Goal: Use online tool/utility

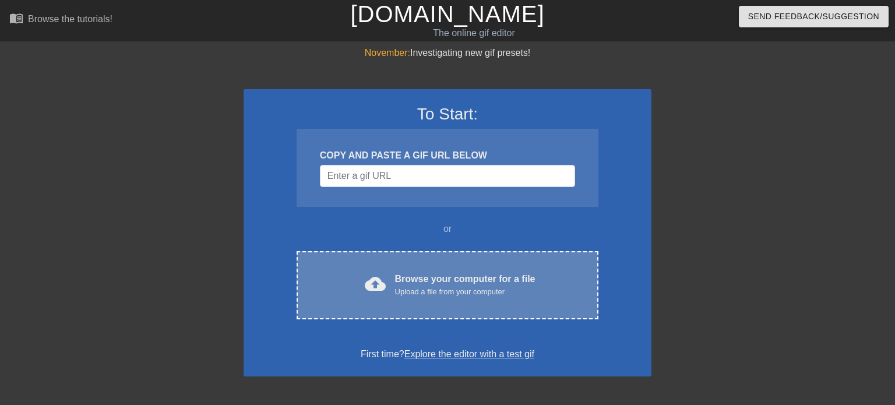
click at [461, 284] on div "Browse your computer for a file Upload a file from your computer" at bounding box center [465, 285] width 140 height 26
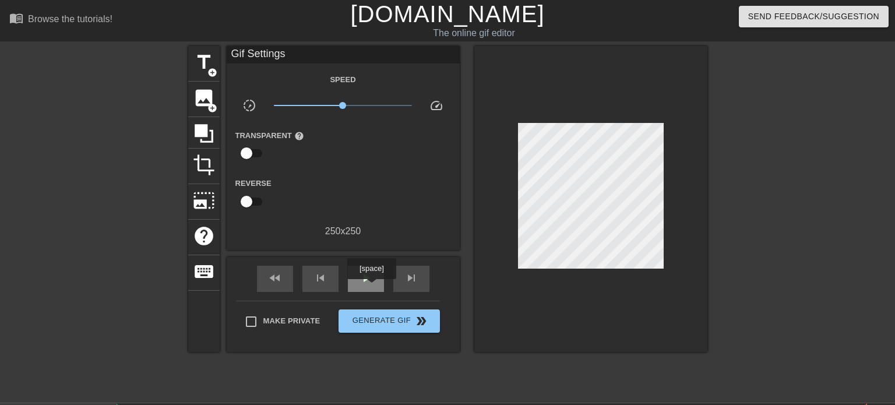
click at [371, 287] on div "play_arrow" at bounding box center [366, 279] width 36 height 26
click at [371, 287] on div "pause" at bounding box center [366, 279] width 36 height 26
click at [214, 75] on span "add_circle" at bounding box center [213, 73] width 10 height 10
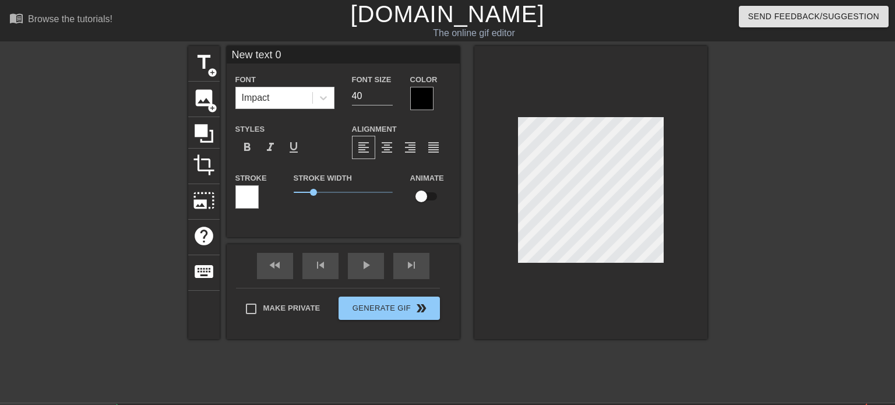
scroll to position [0, 1]
type input "New 0"
type textarea "New 0"
type input "New 0"
type textarea "New 0"
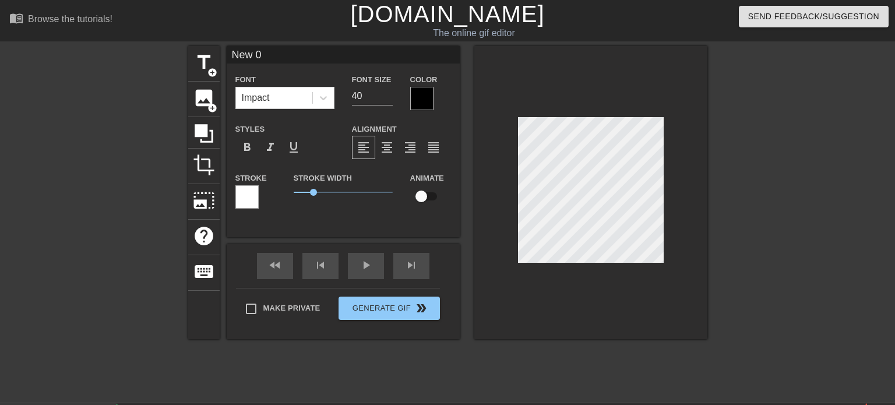
type input "Ne 0"
type textarea "Ne 0"
type input "N 0"
type textarea "N 0"
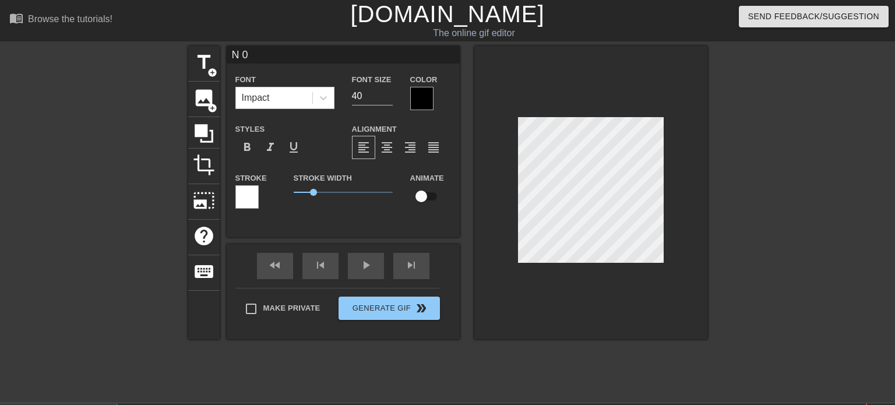
type input "0"
type textarea "0"
type input "0"
type textarea "0"
drag, startPoint x: 366, startPoint y: 96, endPoint x: 342, endPoint y: 98, distance: 24.6
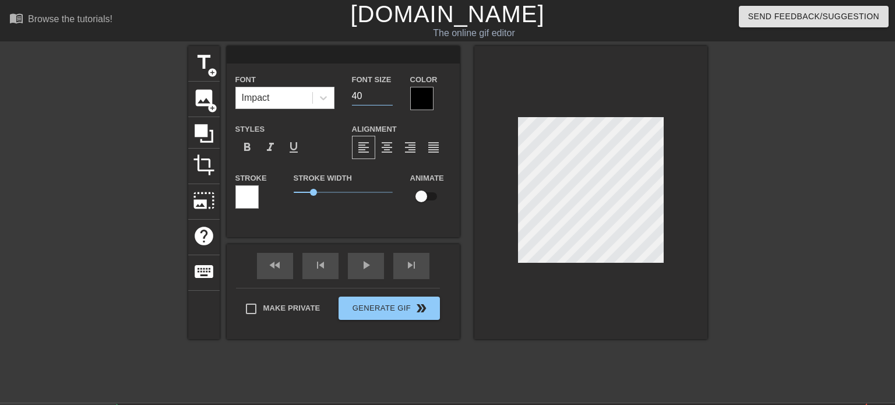
click at [342, 98] on div "Font Impact Font Size 40 Color" at bounding box center [343, 91] width 233 height 38
type input "26"
click at [426, 101] on div at bounding box center [421, 98] width 23 height 23
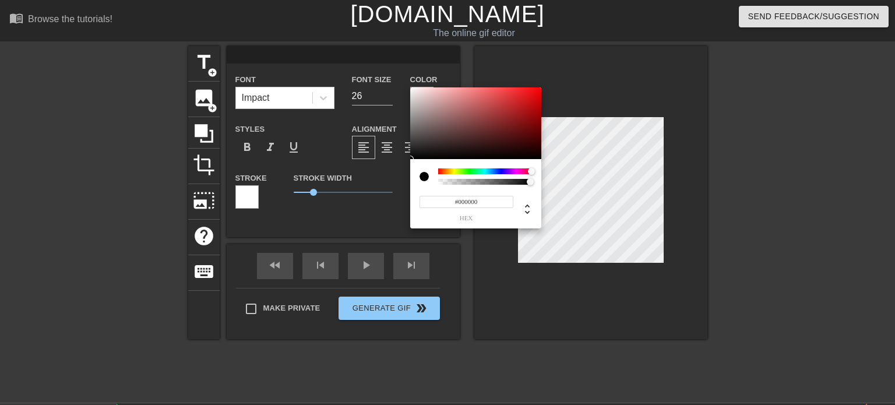
drag, startPoint x: 438, startPoint y: 170, endPoint x: 523, endPoint y: 165, distance: 85.2
click at [534, 172] on div at bounding box center [531, 171] width 7 height 7
click at [411, 89] on div at bounding box center [475, 123] width 131 height 72
type input "#FFFFFF"
drag, startPoint x: 499, startPoint y: 91, endPoint x: 400, endPoint y: 87, distance: 98.6
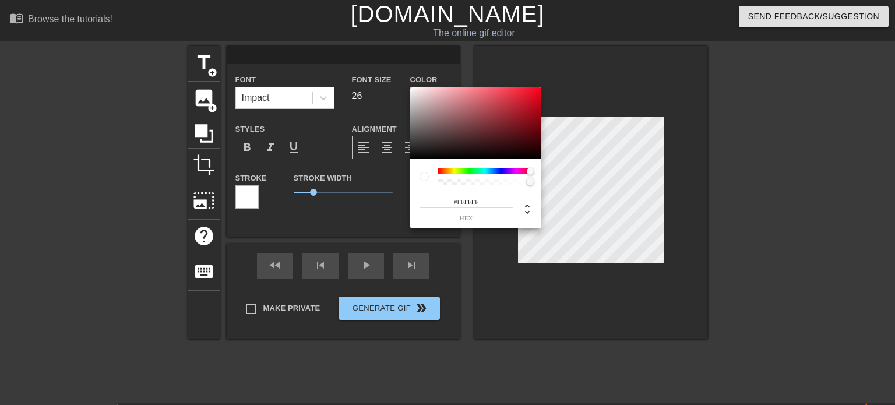
click at [400, 87] on div "#FFFFFF hex" at bounding box center [447, 202] width 895 height 405
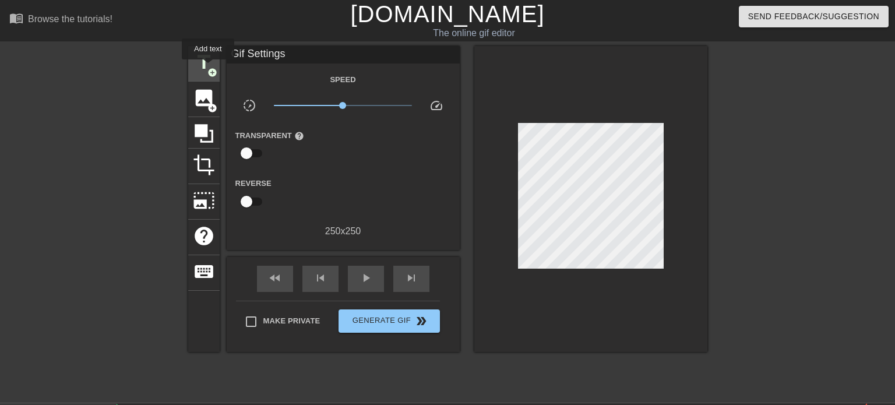
click at [208, 68] on span "add_circle" at bounding box center [213, 73] width 10 height 10
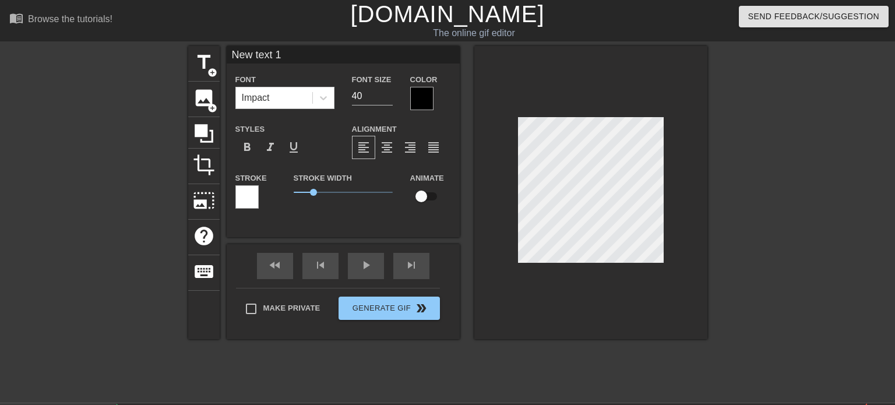
scroll to position [0, 1]
click at [693, 191] on div at bounding box center [591, 192] width 233 height 293
type input "L"
type textarea "L"
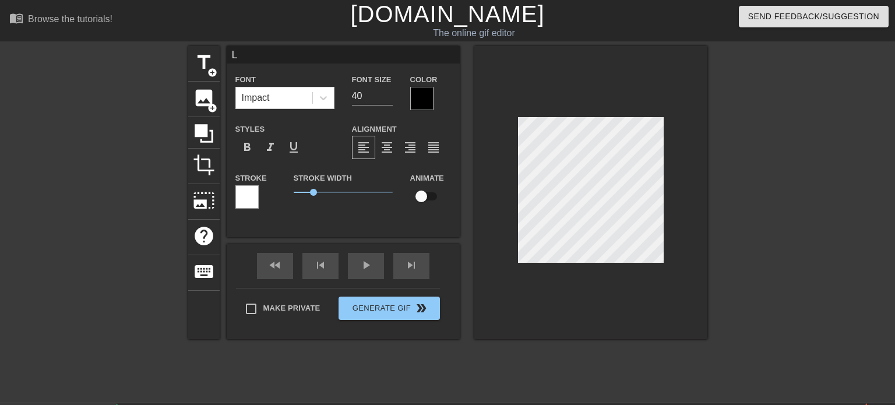
type input "Lo"
type textarea "Lo"
type input "Lov"
type textarea "Lov"
type input "Love"
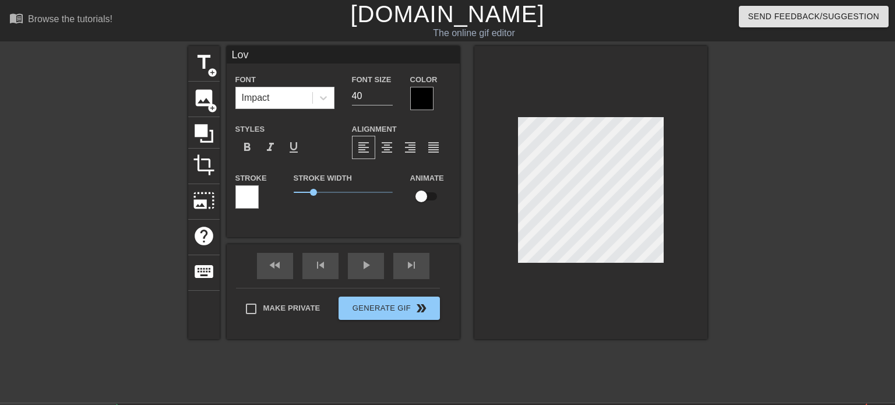
type textarea "Love"
type input "Love"
type textarea "Love"
type input "Love Y"
type textarea "Love Y"
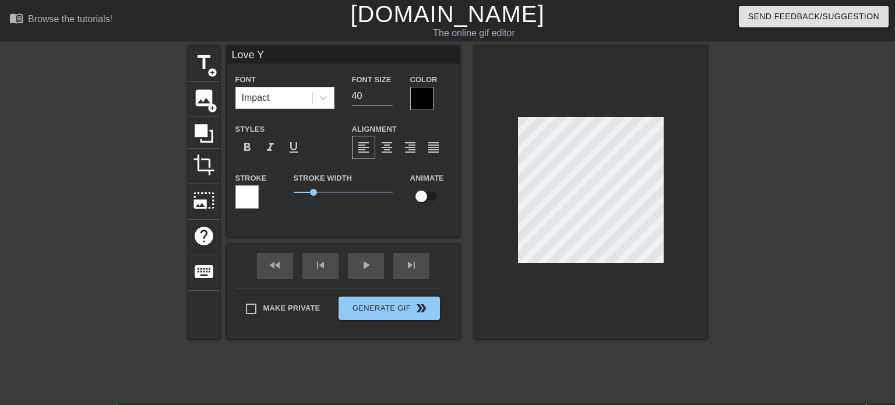
type input "Love Yo"
type textarea "Love Yo"
type input "Love You"
type textarea "Love You"
type input "Love You"
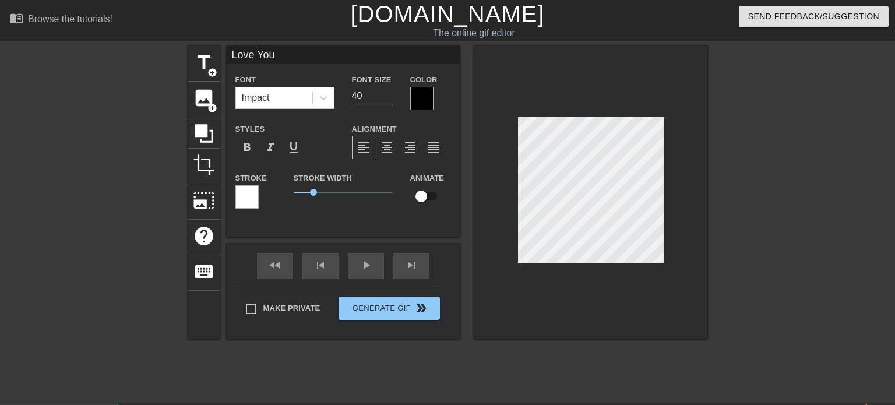
type textarea "Love You"
type input "Love You"
type textarea "Love You"
type input "Love Yo"
type textarea "Love Yo"
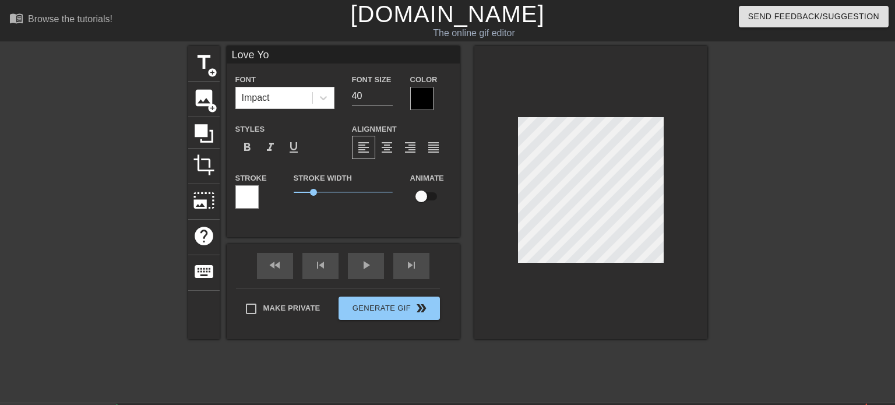
scroll to position [0, 1]
type input "Love Y"
type textarea "Love Y"
type input "Love"
type textarea "Love"
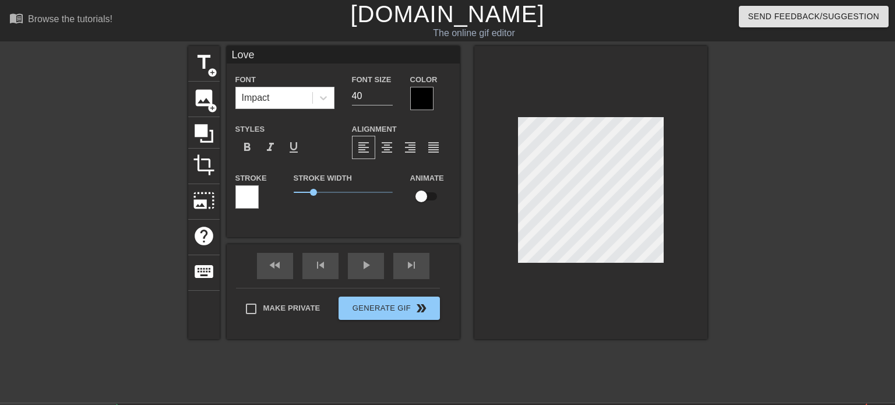
scroll to position [0, 0]
type input "Love y"
type textarea "Love y"
type input "Love yo"
type textarea "Love yo"
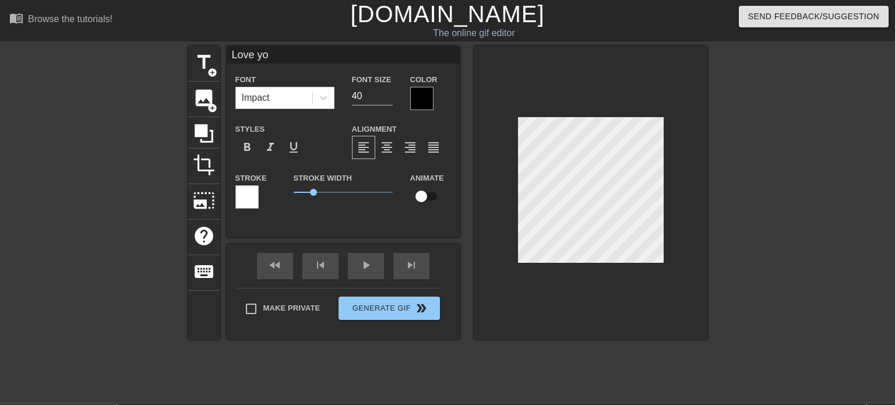
type input "Love you"
type textarea "Love you"
type input "Love you"
type textarea "Love you"
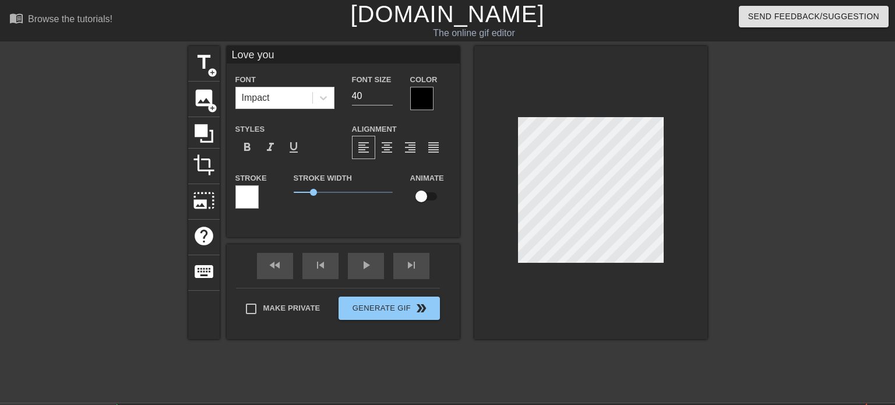
type input "Love you B"
type textarea "Love you B"
type input "Love you Br"
type textarea "Love you Br"
type input "Love you Bro"
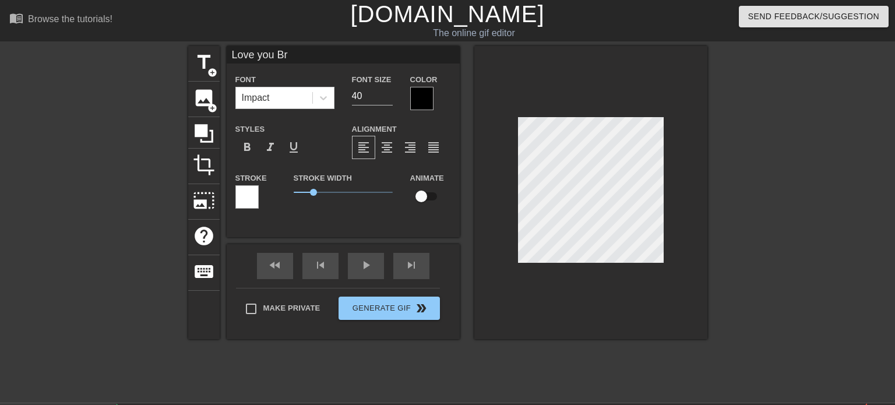
type textarea "Love you Bro"
type input "Love you Bro!"
type textarea "Love you Bro!"
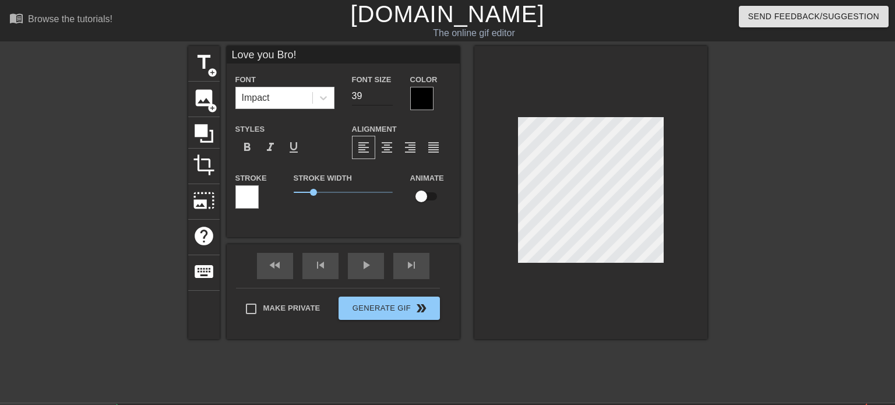
click at [388, 99] on input "39" at bounding box center [372, 96] width 41 height 19
click at [388, 99] on input "38" at bounding box center [372, 96] width 41 height 19
click at [388, 99] on input "37" at bounding box center [372, 96] width 41 height 19
click at [388, 99] on input "36" at bounding box center [372, 96] width 41 height 19
type input "35"
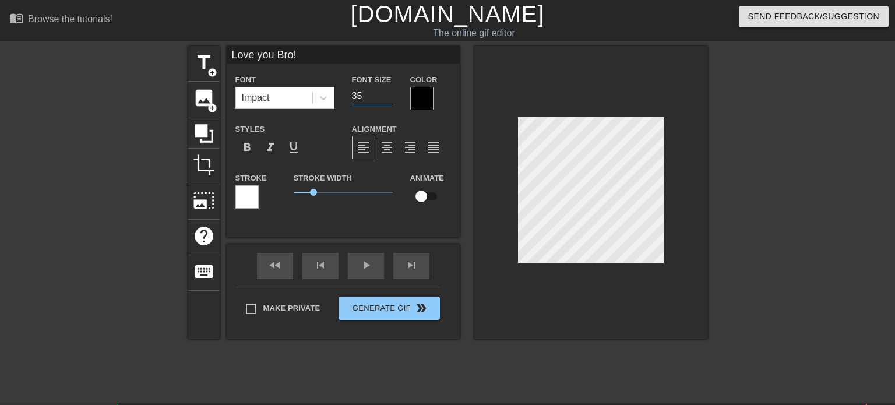
click at [389, 99] on input "35" at bounding box center [372, 96] width 41 height 19
click at [422, 101] on div at bounding box center [421, 98] width 23 height 23
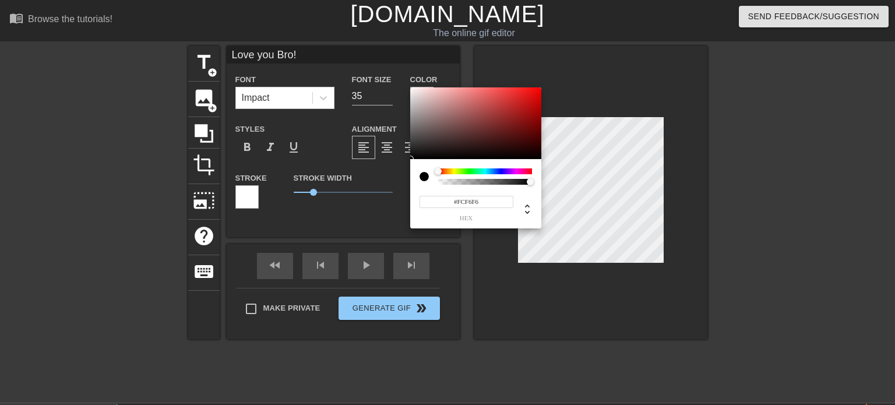
click at [413, 88] on div at bounding box center [475, 123] width 131 height 72
type input "#F6F6F6"
drag, startPoint x: 413, startPoint y: 90, endPoint x: 407, endPoint y: 90, distance: 6.4
click at [407, 90] on div "#F6F6F6 hex" at bounding box center [447, 202] width 895 height 405
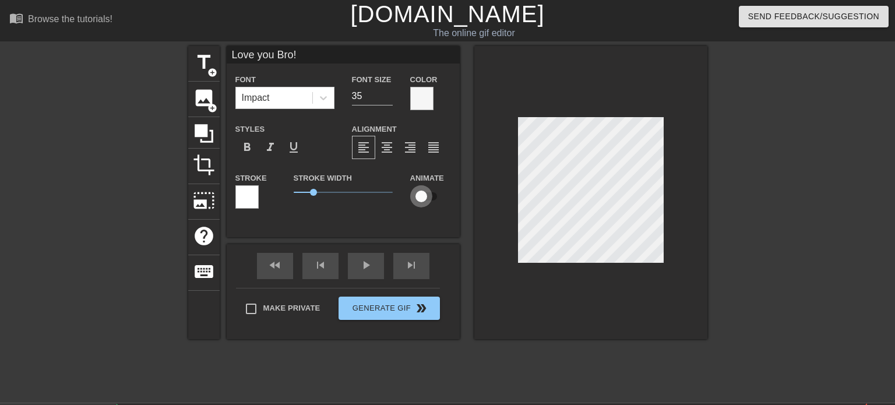
click at [426, 200] on input "checkbox" at bounding box center [421, 196] width 66 height 22
checkbox input "true"
click at [367, 262] on div "fast_rewind skip_previous play_arrow skip_next" at bounding box center [343, 266] width 190 height 44
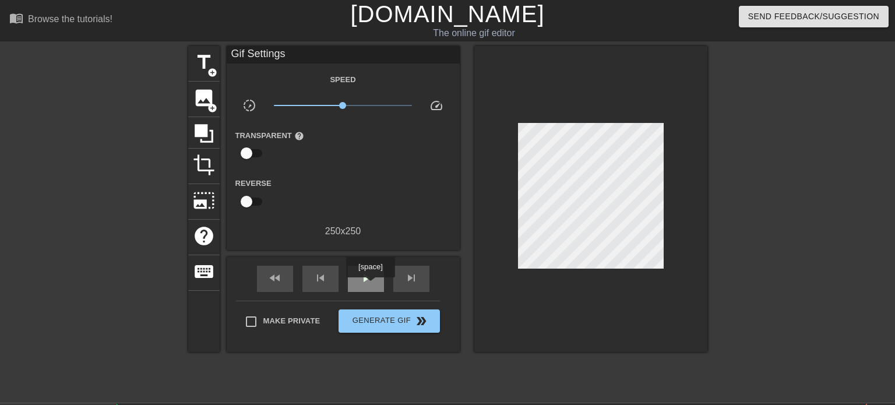
click at [371, 285] on span "play_arrow" at bounding box center [366, 278] width 14 height 14
click at [248, 203] on input "checkbox" at bounding box center [246, 202] width 66 height 22
click at [255, 201] on input "checkbox" at bounding box center [257, 202] width 66 height 22
checkbox input "false"
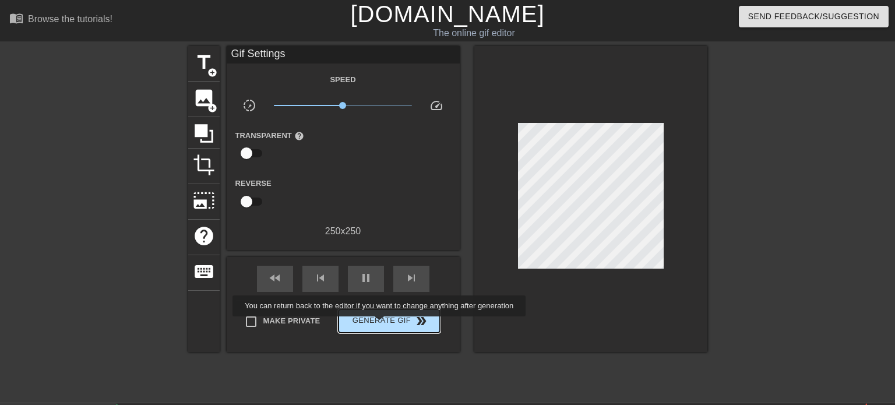
click at [380, 325] on span "Generate Gif double_arrow" at bounding box center [389, 321] width 92 height 14
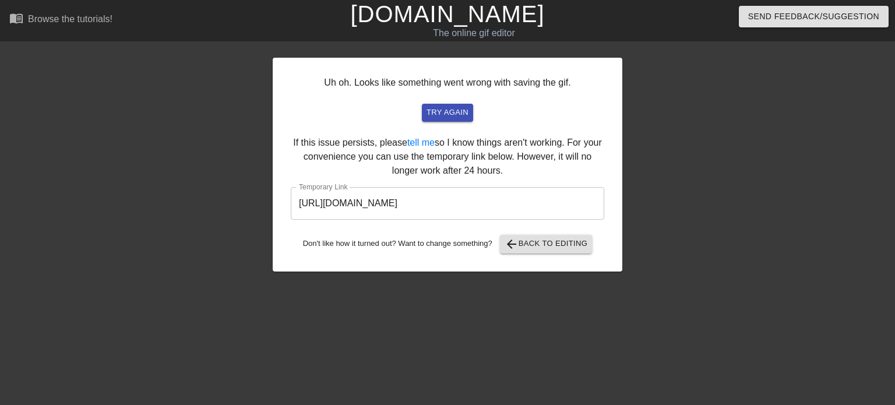
click at [553, 208] on input "[URL][DOMAIN_NAME]" at bounding box center [448, 203] width 314 height 33
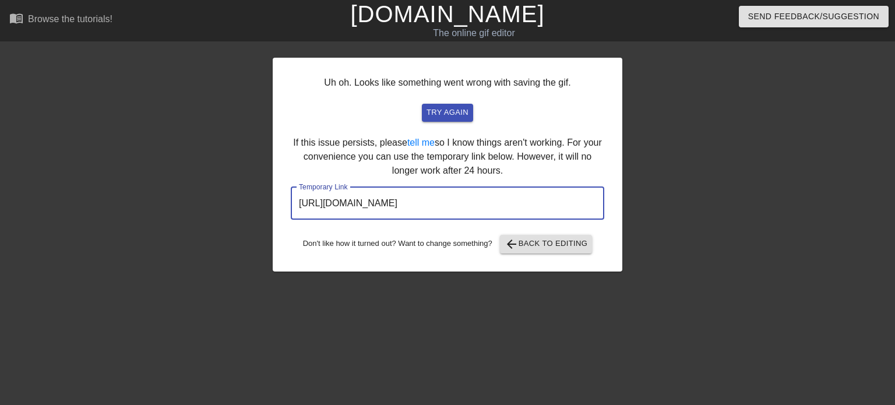
drag, startPoint x: 550, startPoint y: 206, endPoint x: 284, endPoint y: 198, distance: 265.4
click at [284, 198] on div "Uh oh. Looks like something went wrong with saving the gif. try again If this i…" at bounding box center [448, 165] width 350 height 214
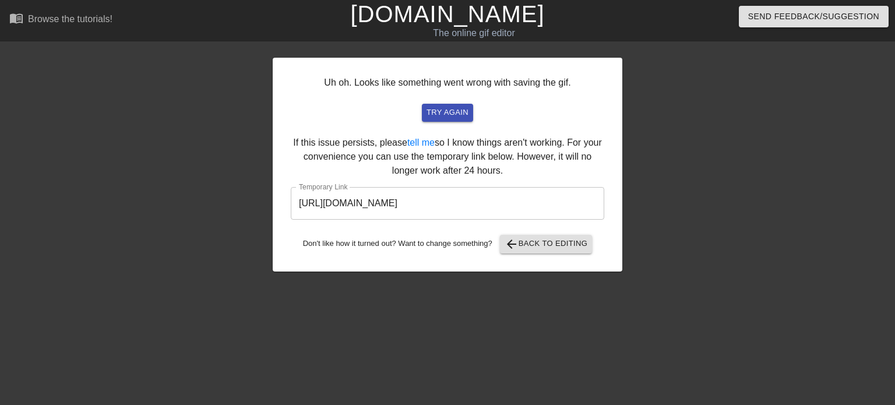
click at [206, 195] on div at bounding box center [171, 221] width 175 height 350
click at [511, 244] on span "arrow_back" at bounding box center [512, 244] width 14 height 14
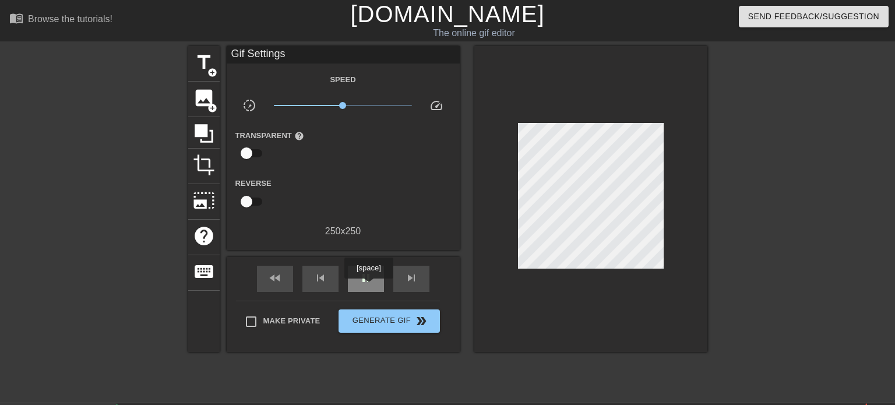
click at [370, 287] on div "pause" at bounding box center [366, 279] width 36 height 26
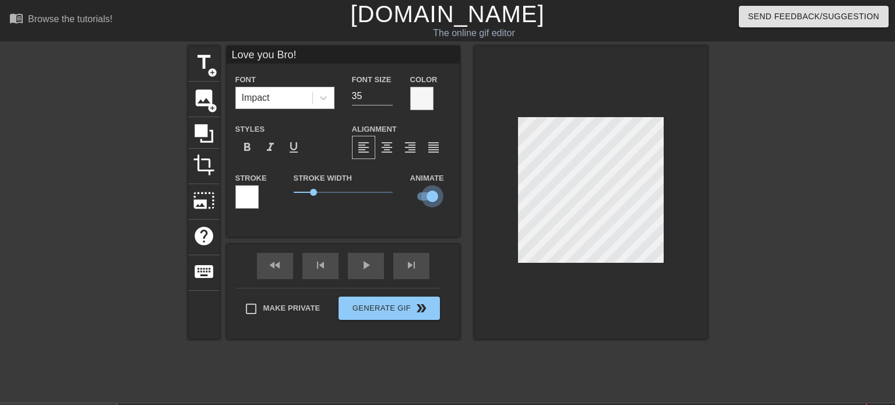
click at [431, 195] on input "checkbox" at bounding box center [432, 196] width 66 height 22
checkbox input "false"
click at [377, 266] on div "fast_rewind skip_previous play_arrow skip_next" at bounding box center [343, 266] width 190 height 44
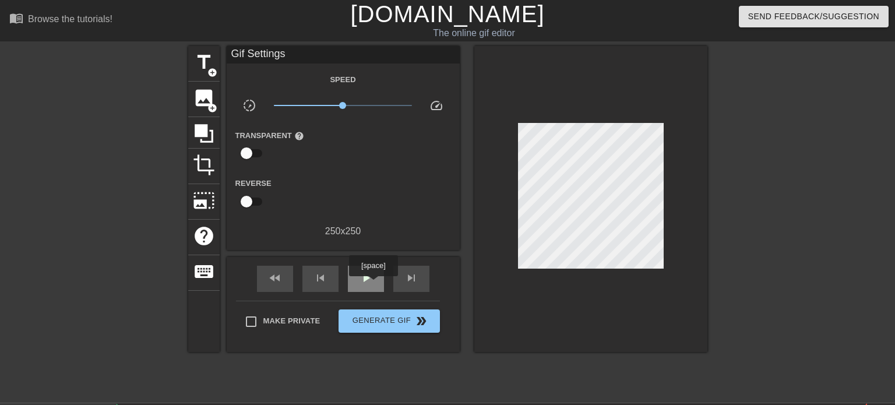
click at [374, 284] on div "play_arrow" at bounding box center [366, 279] width 36 height 26
click at [377, 282] on div "pause" at bounding box center [366, 279] width 36 height 26
click at [378, 282] on div "play_arrow" at bounding box center [366, 279] width 36 height 26
click at [364, 284] on span "pause" at bounding box center [366, 278] width 14 height 14
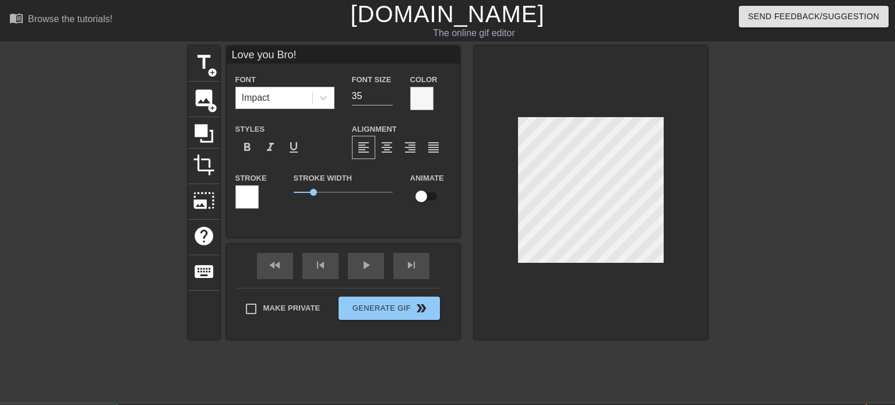
scroll to position [0, 0]
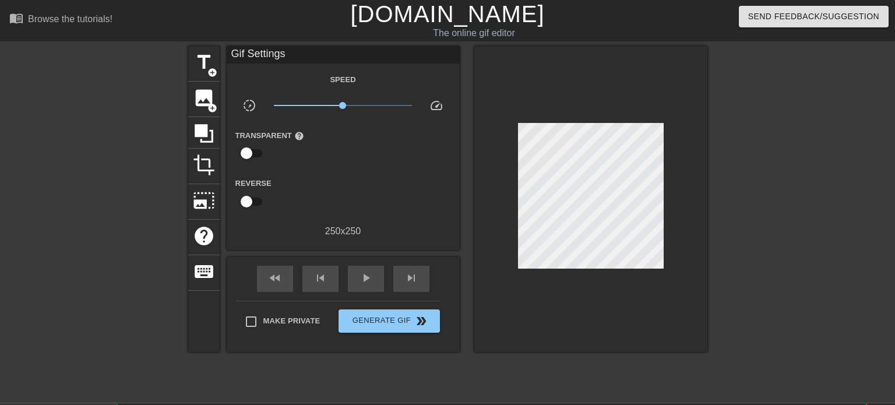
click at [744, 212] on div at bounding box center [809, 221] width 175 height 350
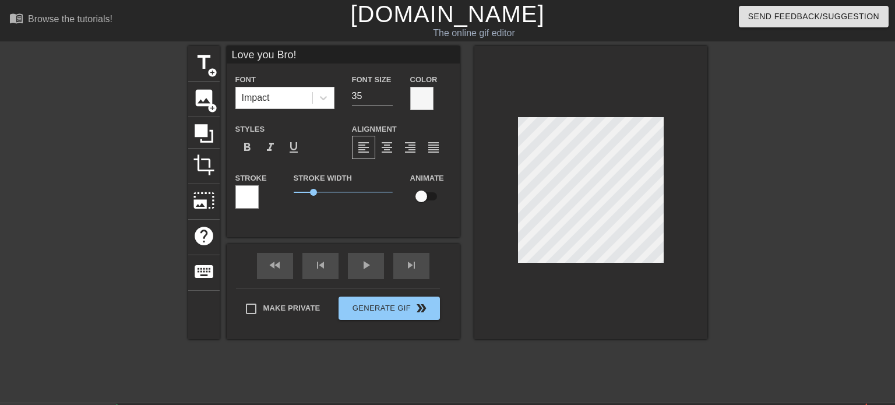
scroll to position [0, 2]
click at [691, 222] on div at bounding box center [591, 192] width 233 height 293
click at [365, 262] on div "fast_rewind skip_previous play_arrow skip_next" at bounding box center [343, 266] width 190 height 44
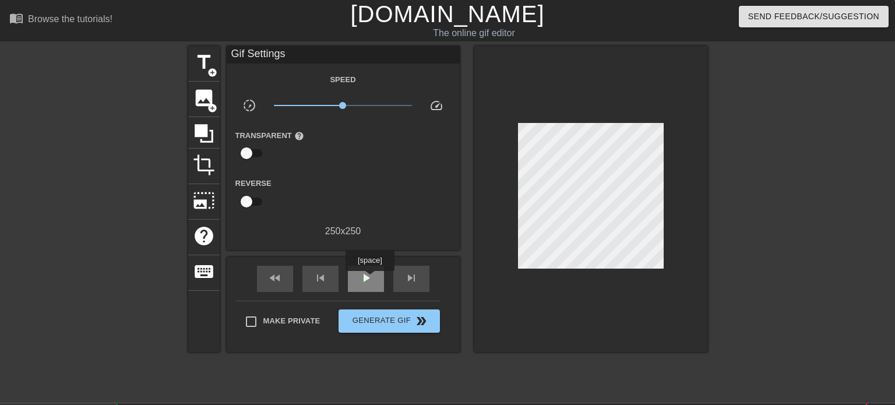
click at [370, 279] on span "play_arrow" at bounding box center [366, 278] width 14 height 14
drag, startPoint x: 367, startPoint y: 286, endPoint x: 371, endPoint y: 279, distance: 8.9
click at [371, 286] on div "pause" at bounding box center [366, 279] width 36 height 26
click at [372, 279] on span "play_arrow" at bounding box center [366, 278] width 14 height 14
click at [371, 280] on span "pause" at bounding box center [366, 278] width 14 height 14
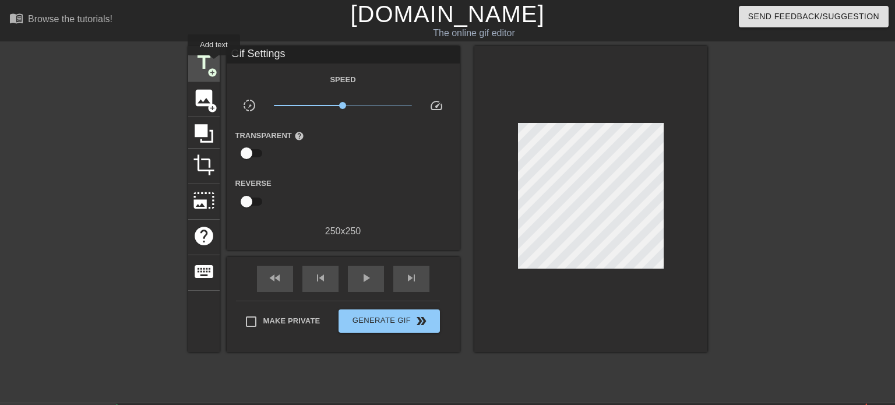
click at [214, 64] on span "title" at bounding box center [204, 62] width 22 height 22
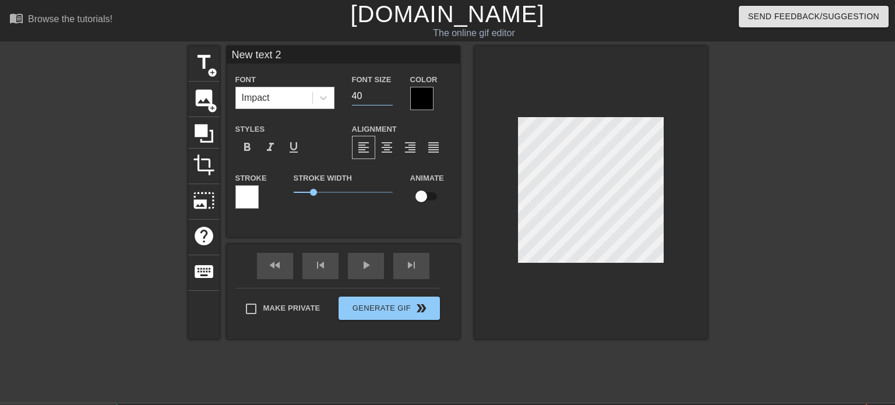
drag, startPoint x: 372, startPoint y: 95, endPoint x: 338, endPoint y: 97, distance: 33.9
click at [338, 97] on div "Font Impact Font Size 40 Color" at bounding box center [343, 91] width 233 height 38
type input "26"
click at [424, 100] on div at bounding box center [421, 98] width 23 height 23
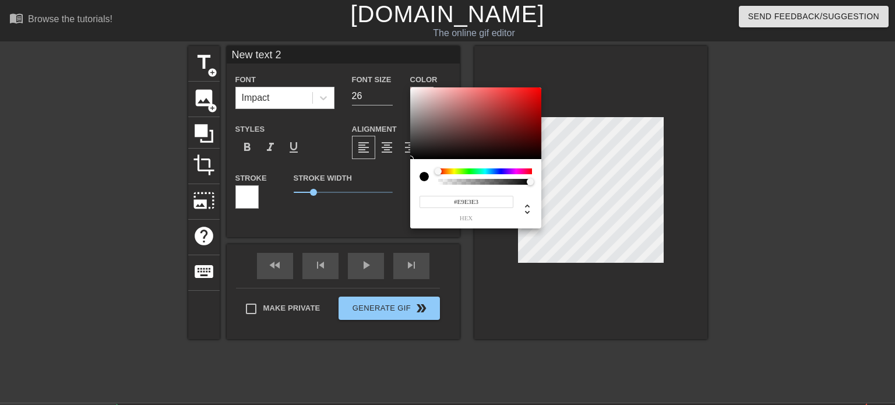
drag, startPoint x: 415, startPoint y: 96, endPoint x: 412, endPoint y: 89, distance: 8.3
click at [412, 89] on div at bounding box center [475, 123] width 131 height 72
click at [412, 88] on div at bounding box center [412, 89] width 7 height 7
click at [411, 89] on div at bounding box center [475, 123] width 131 height 72
type input "#F8F4F4"
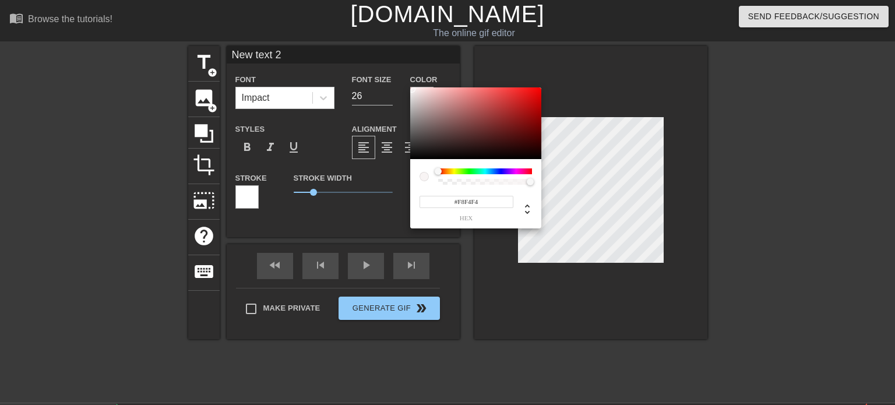
click at [412, 89] on div at bounding box center [412, 89] width 7 height 7
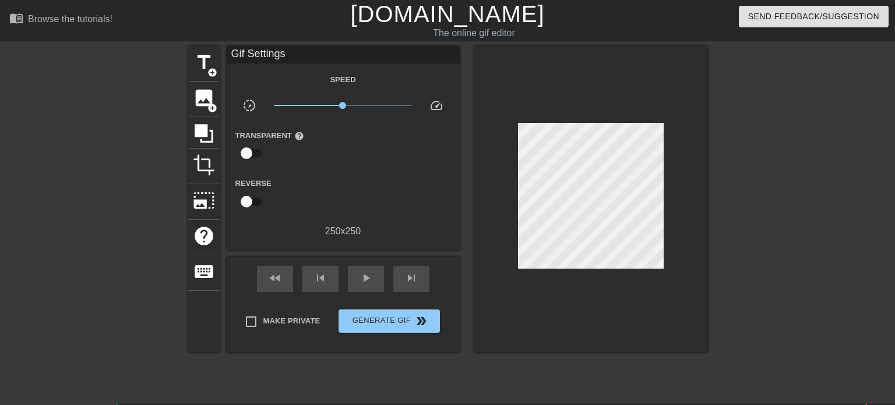
click at [358, 98] on div "Speed slow_motion_video x1.00 speed Transparent help Reverse 250 x 250" at bounding box center [344, 155] width 216 height 166
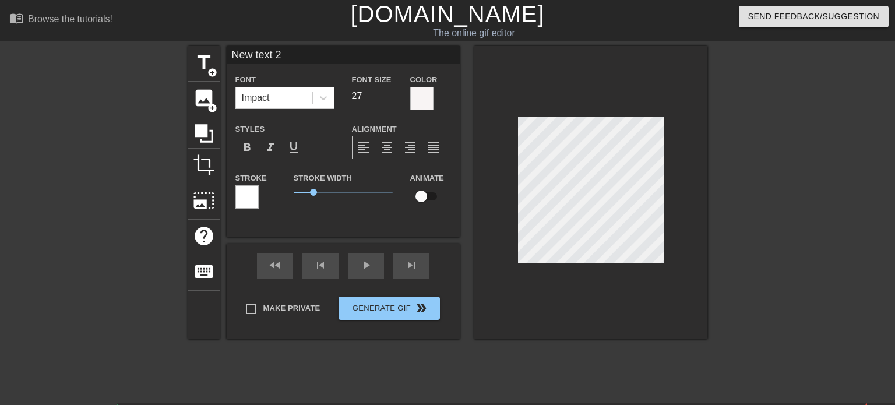
click at [388, 93] on input "27" at bounding box center [372, 96] width 41 height 19
click at [388, 93] on input "28" at bounding box center [372, 96] width 41 height 19
click at [388, 93] on input "29" at bounding box center [372, 96] width 41 height 19
click at [388, 93] on input "30" at bounding box center [372, 96] width 41 height 19
click at [390, 94] on input "31" at bounding box center [372, 96] width 41 height 19
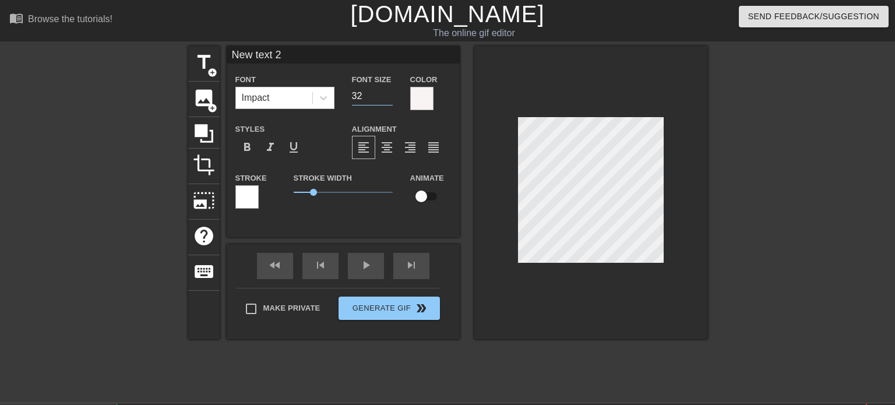
click at [390, 94] on input "32" at bounding box center [372, 96] width 41 height 19
click at [390, 95] on input "33" at bounding box center [372, 96] width 41 height 19
click at [389, 96] on input "34" at bounding box center [372, 96] width 41 height 19
click at [389, 96] on input "35" at bounding box center [372, 96] width 41 height 19
type input "36"
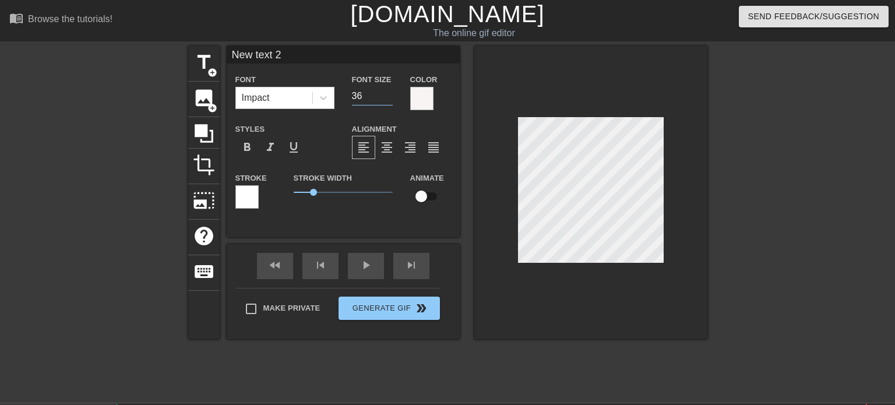
click at [389, 96] on input "36" at bounding box center [372, 96] width 41 height 19
type input "text 2"
type textarea "text 2"
type input "text 2"
type textarea "text 2"
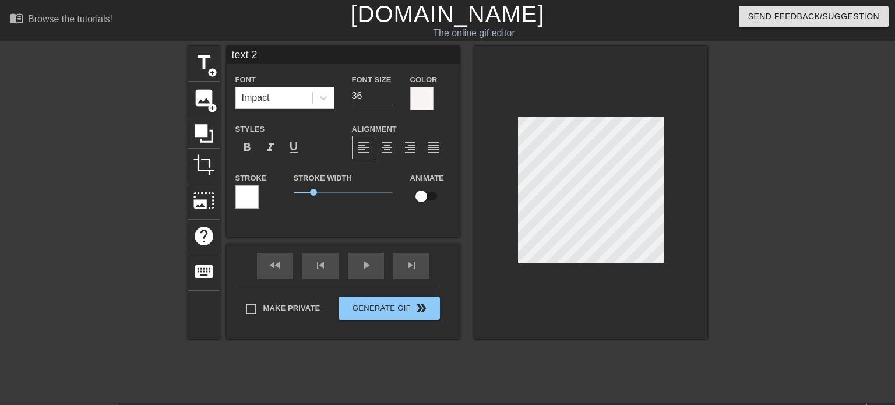
type input "ext 2"
type textarea "ext 2"
type input "xt 2"
type textarea "xt 2"
type input "t 2"
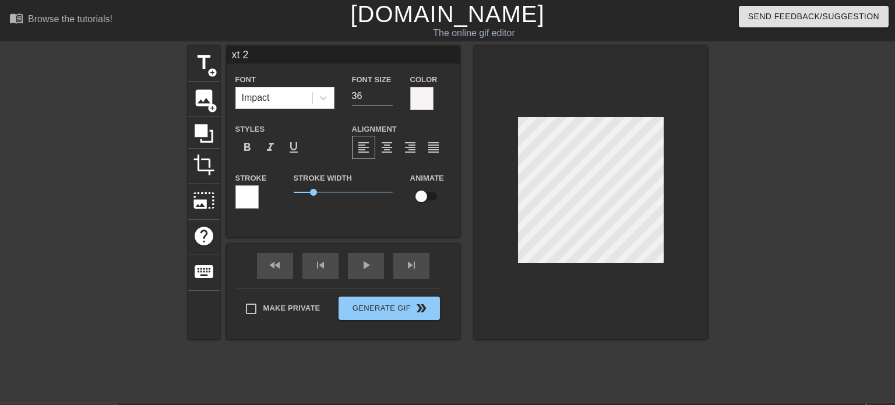
type textarea "t 2"
type input "2"
type textarea "2"
type input "2"
type textarea "2"
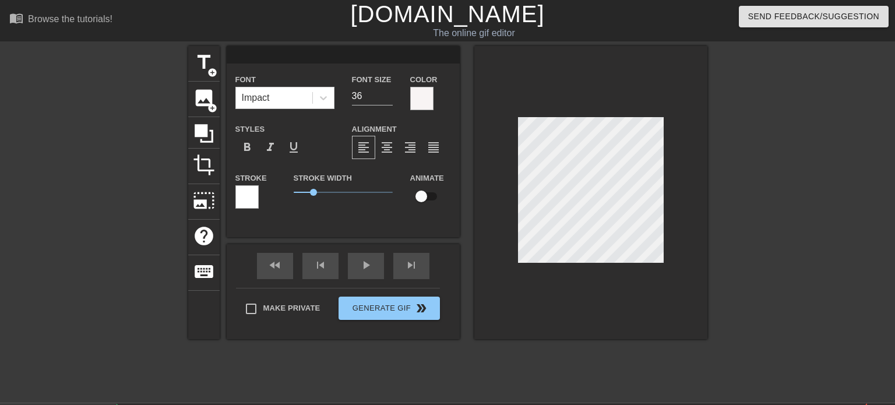
type input "L"
type textarea "L"
type input "Lo"
type textarea "Lo"
type input "Lov"
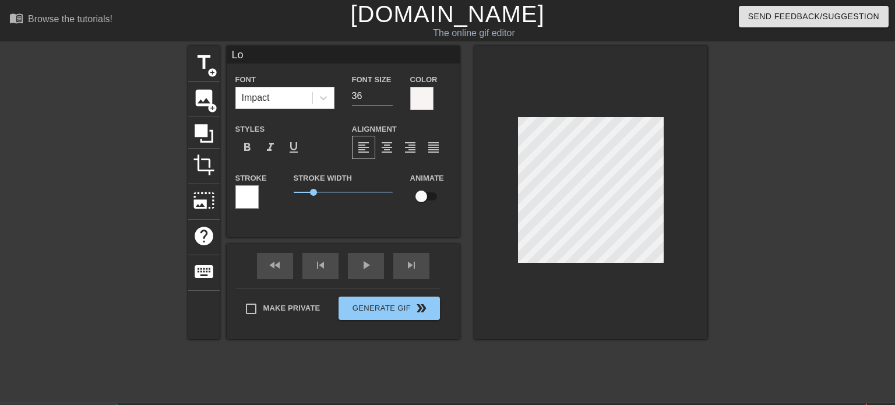
type textarea "Lov"
type input "Love"
type textarea "Love"
type input "Love"
type textarea "Love"
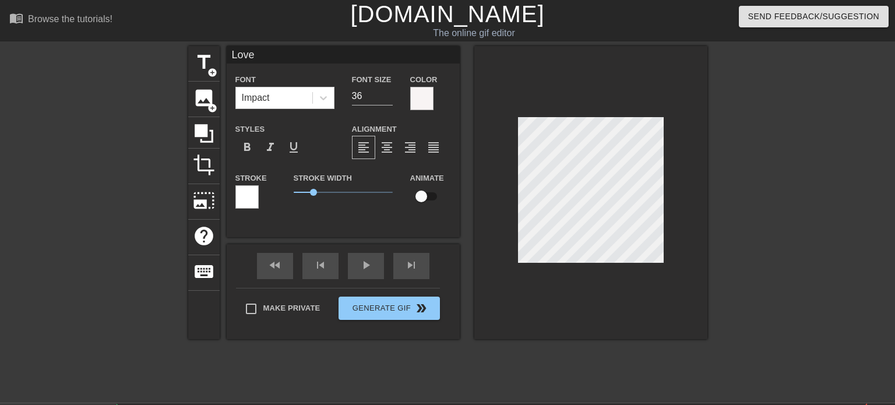
type input "Love y"
type textarea "Love y"
type input "Love yo"
type textarea "Love yo"
type input "Love you"
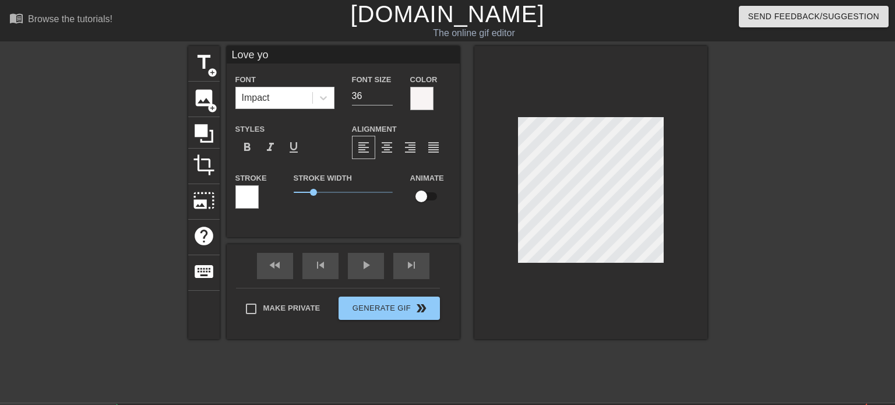
type textarea "Love you"
type input "Love you"
type textarea "Love you"
type input "Love you B"
type textarea "Love you B"
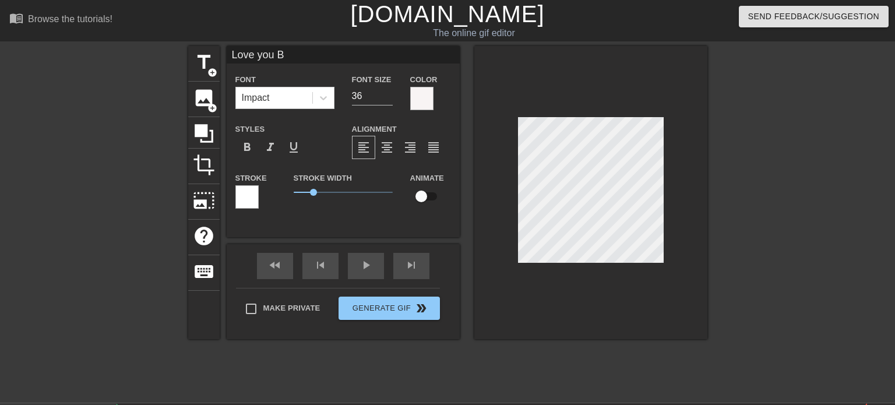
type input "Love you Br"
type textarea "Love you Br"
type input "Love you Bro"
type textarea "Love you Bro"
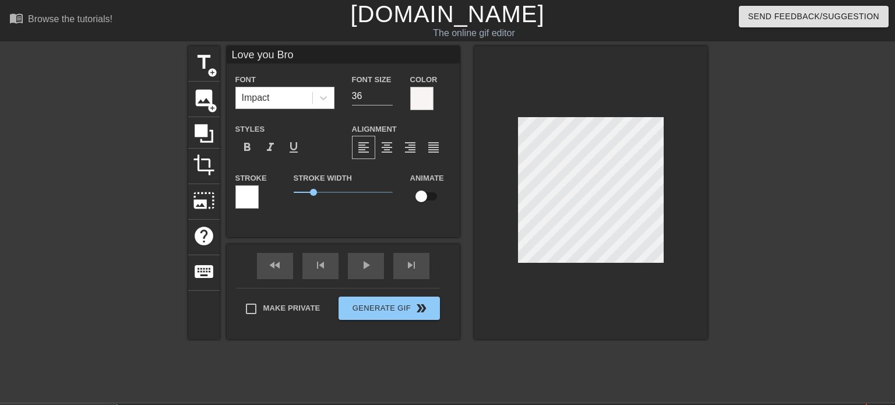
type input "Love you Bro!"
type textarea "Love you Bro!"
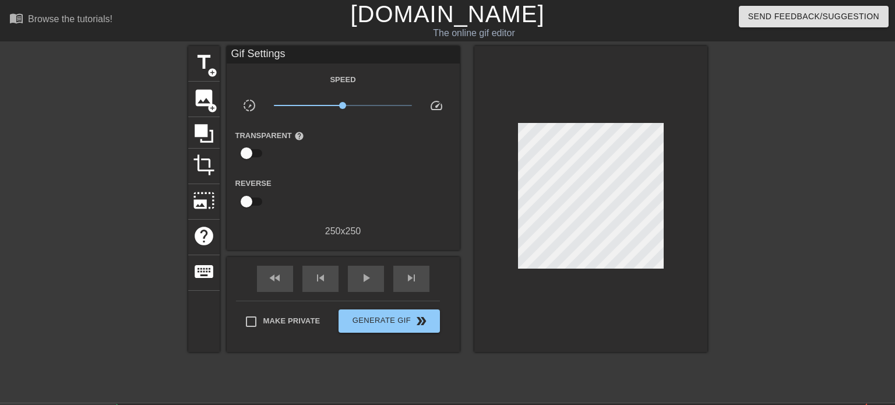
click at [720, 202] on div "title add_circle image add_circle crop photo_size_select_large help keyboard Gi…" at bounding box center [447, 221] width 895 height 350
click at [381, 273] on div "play_arrow" at bounding box center [366, 279] width 36 height 26
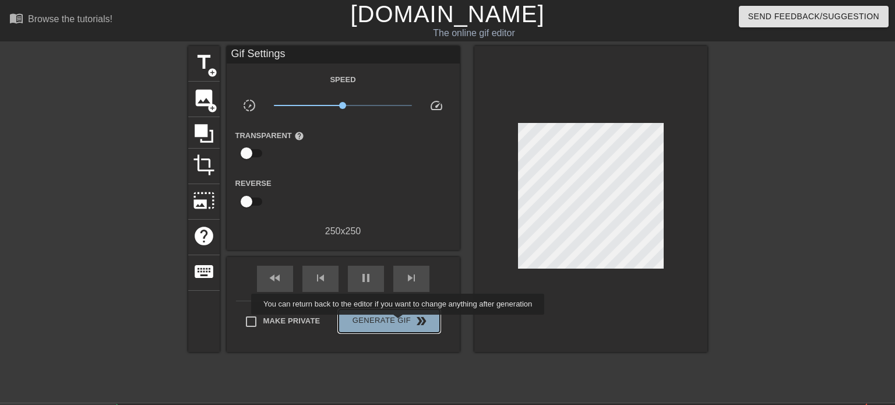
click at [398, 323] on span "Generate Gif double_arrow" at bounding box center [389, 321] width 92 height 14
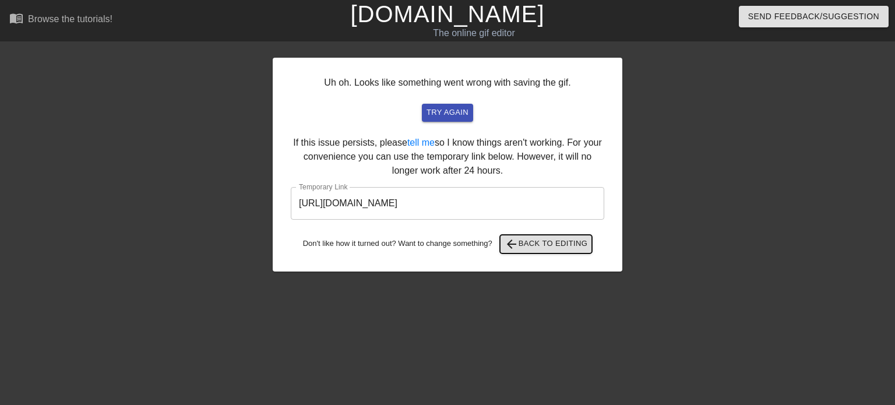
click at [534, 246] on span "arrow_back Back to Editing" at bounding box center [546, 244] width 83 height 14
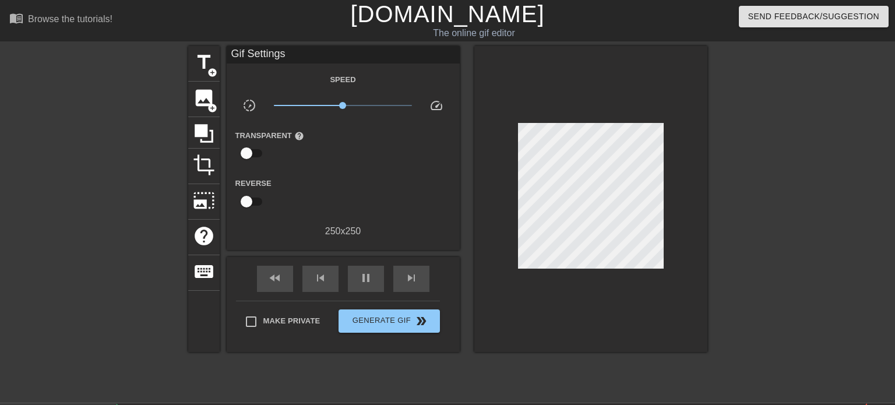
click at [656, 124] on div at bounding box center [591, 199] width 233 height 306
